Goal: Information Seeking & Learning: Find specific fact

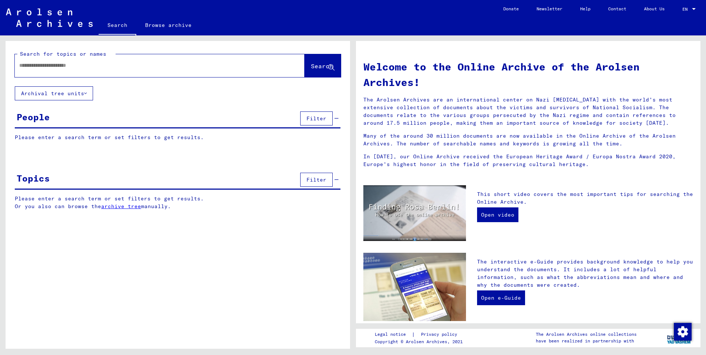
click at [98, 68] on input "text" at bounding box center [150, 66] width 263 height 8
type input "*"
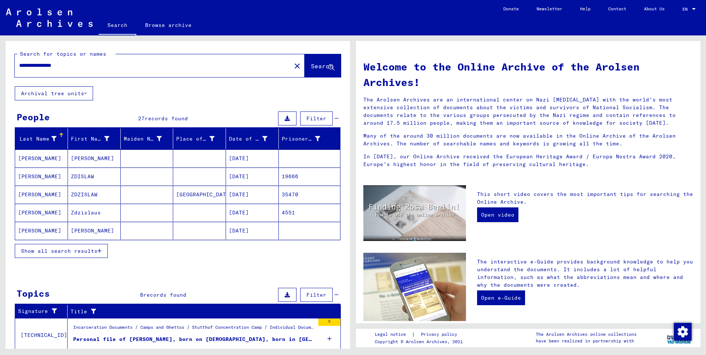
drag, startPoint x: 45, startPoint y: 66, endPoint x: 4, endPoint y: 70, distance: 41.6
click at [5, 70] on div "**********" at bounding box center [176, 192] width 353 height 314
type input "**********"
click at [306, 75] on button "Search" at bounding box center [323, 65] width 36 height 23
click at [199, 178] on mat-cell "BARTLOMIEJOWICE" at bounding box center [199, 177] width 53 height 18
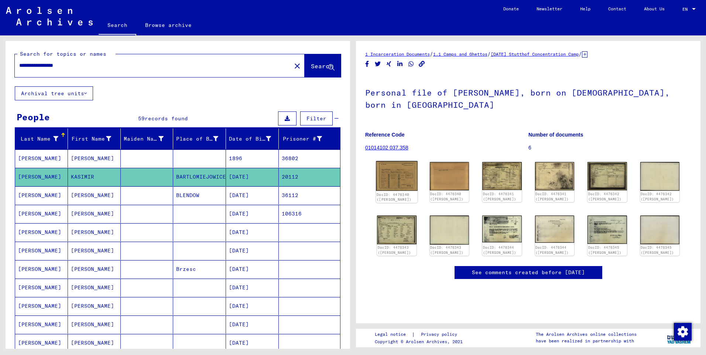
click at [402, 180] on img at bounding box center [396, 176] width 41 height 30
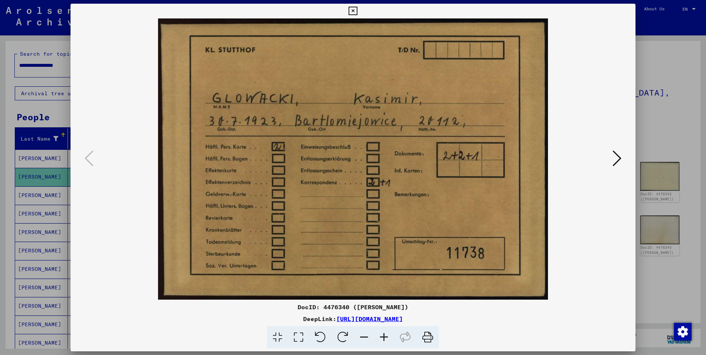
click at [613, 154] on icon at bounding box center [617, 159] width 9 height 18
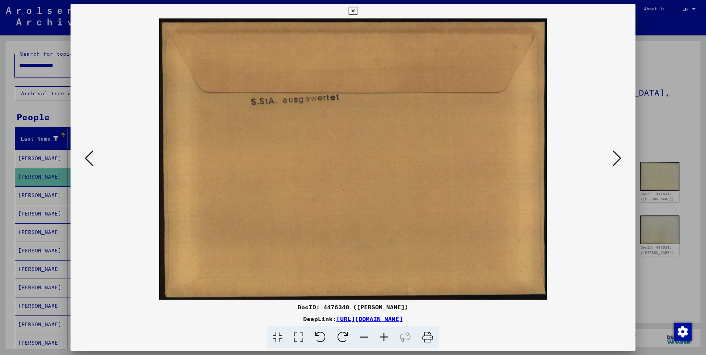
click at [616, 158] on icon at bounding box center [617, 159] width 9 height 18
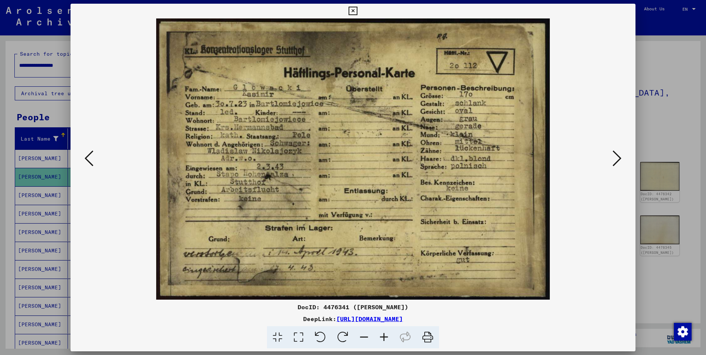
click at [616, 158] on icon at bounding box center [617, 159] width 9 height 18
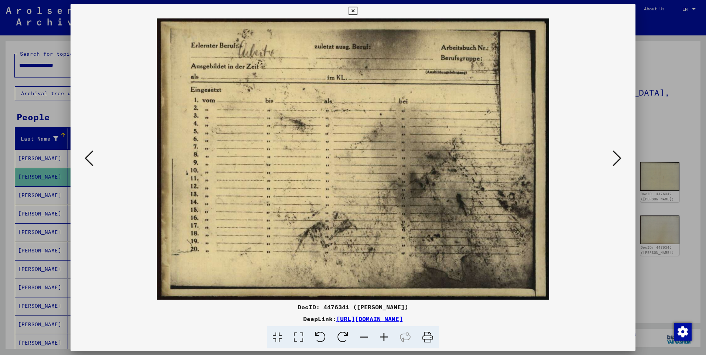
click at [616, 158] on icon at bounding box center [617, 159] width 9 height 18
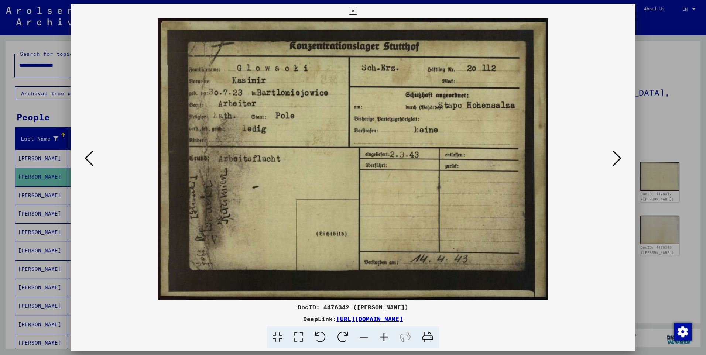
click at [616, 158] on icon at bounding box center [617, 159] width 9 height 18
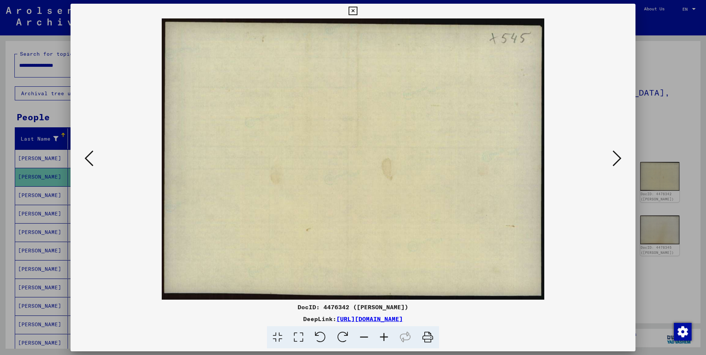
click at [616, 158] on icon at bounding box center [617, 159] width 9 height 18
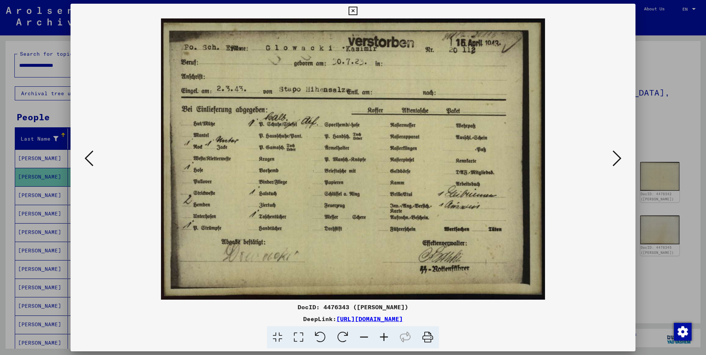
click at [616, 158] on icon at bounding box center [617, 159] width 9 height 18
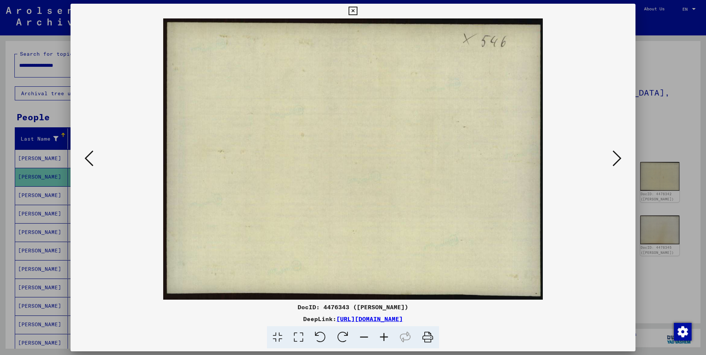
click at [616, 158] on icon at bounding box center [617, 159] width 9 height 18
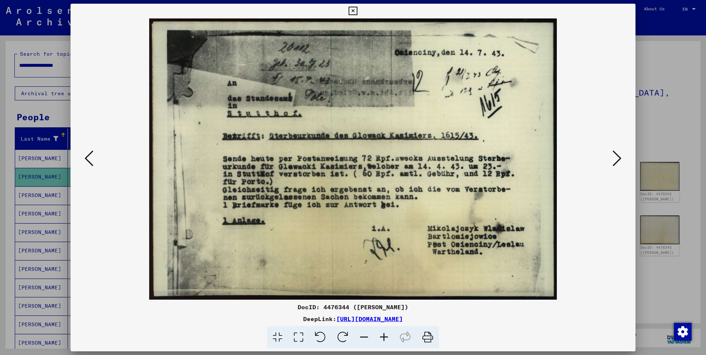
click at [354, 12] on icon at bounding box center [353, 11] width 8 height 9
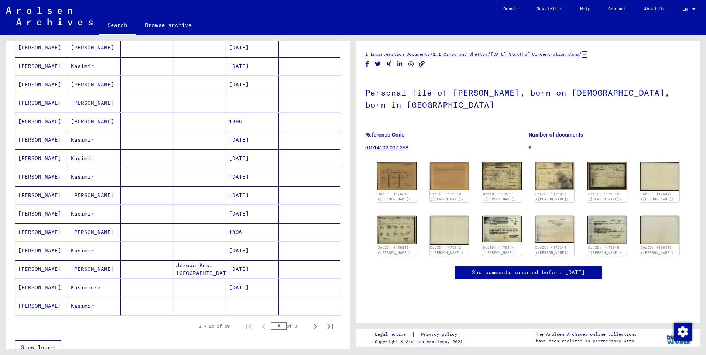
scroll to position [332, 0]
